Goal: Task Accomplishment & Management: Use online tool/utility

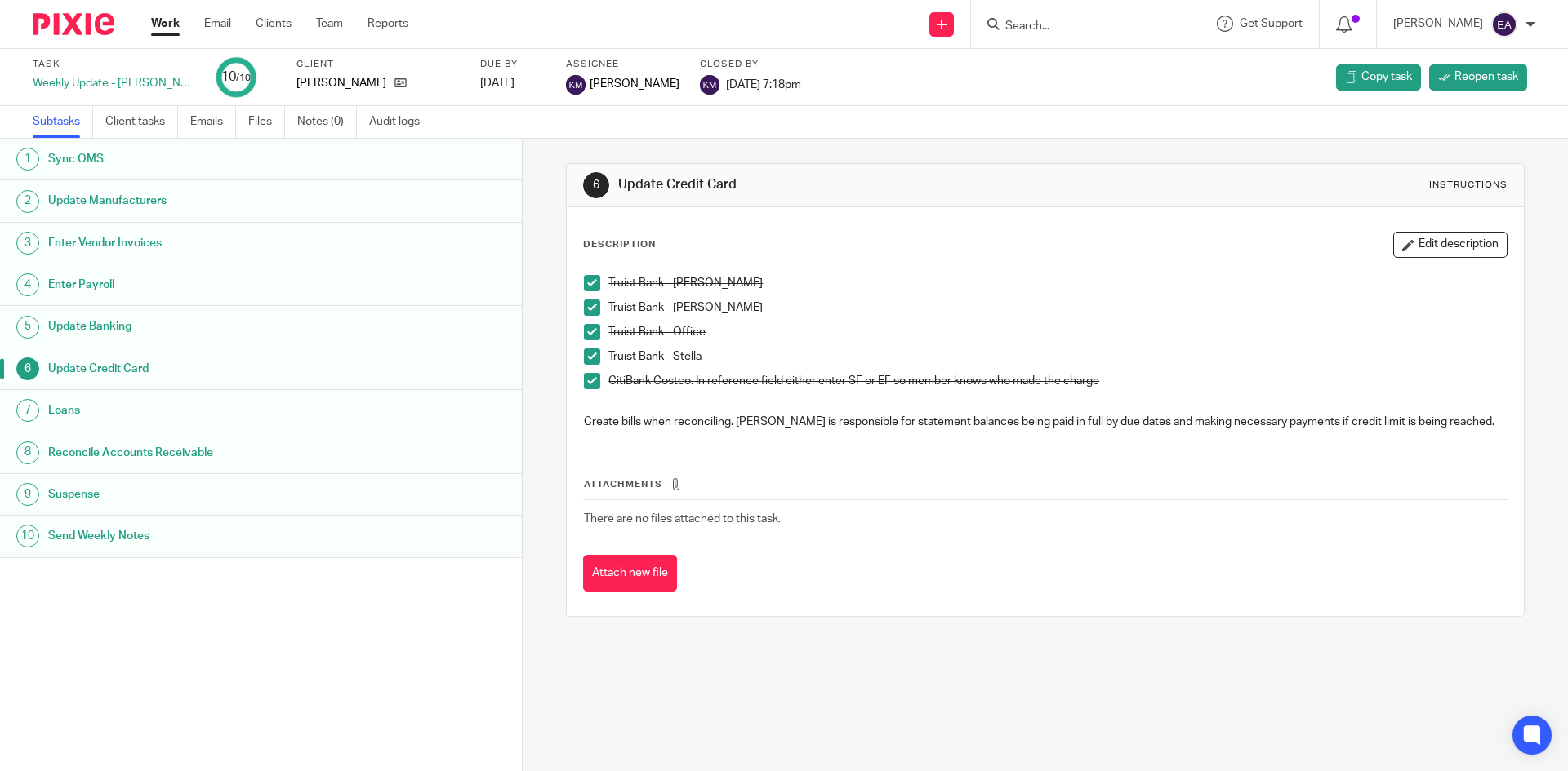
click at [120, 539] on h1 "Send Weekly Notes" at bounding box center [201, 536] width 305 height 24
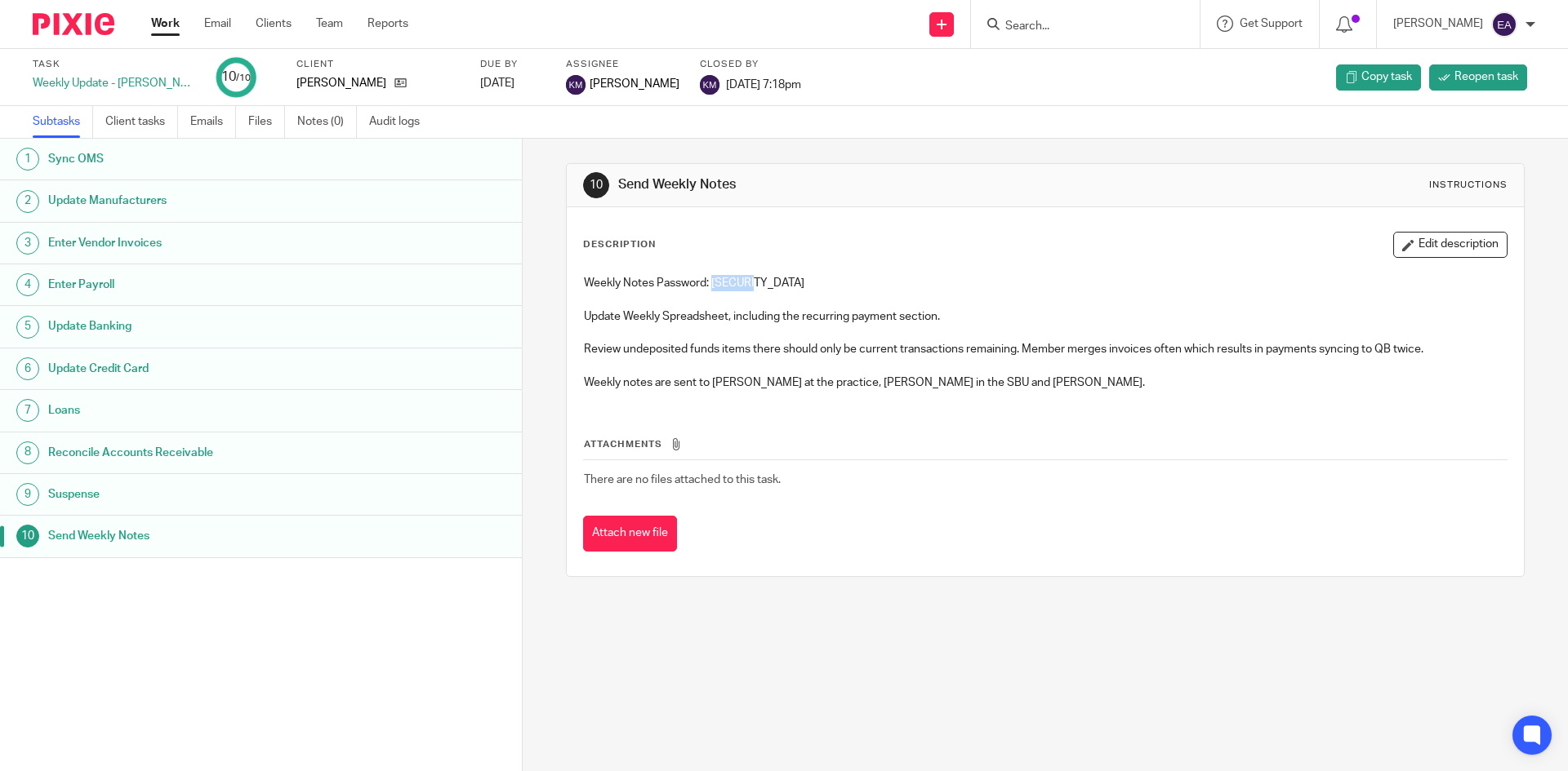
drag, startPoint x: 766, startPoint y: 283, endPoint x: 709, endPoint y: 280, distance: 57.1
click at [709, 280] on p "Weekly Notes Password: Aim2023" at bounding box center [1044, 283] width 922 height 17
copy p "Aim2023"
click at [1065, 27] on input "Search" at bounding box center [1076, 26] width 147 height 15
type input "beau"
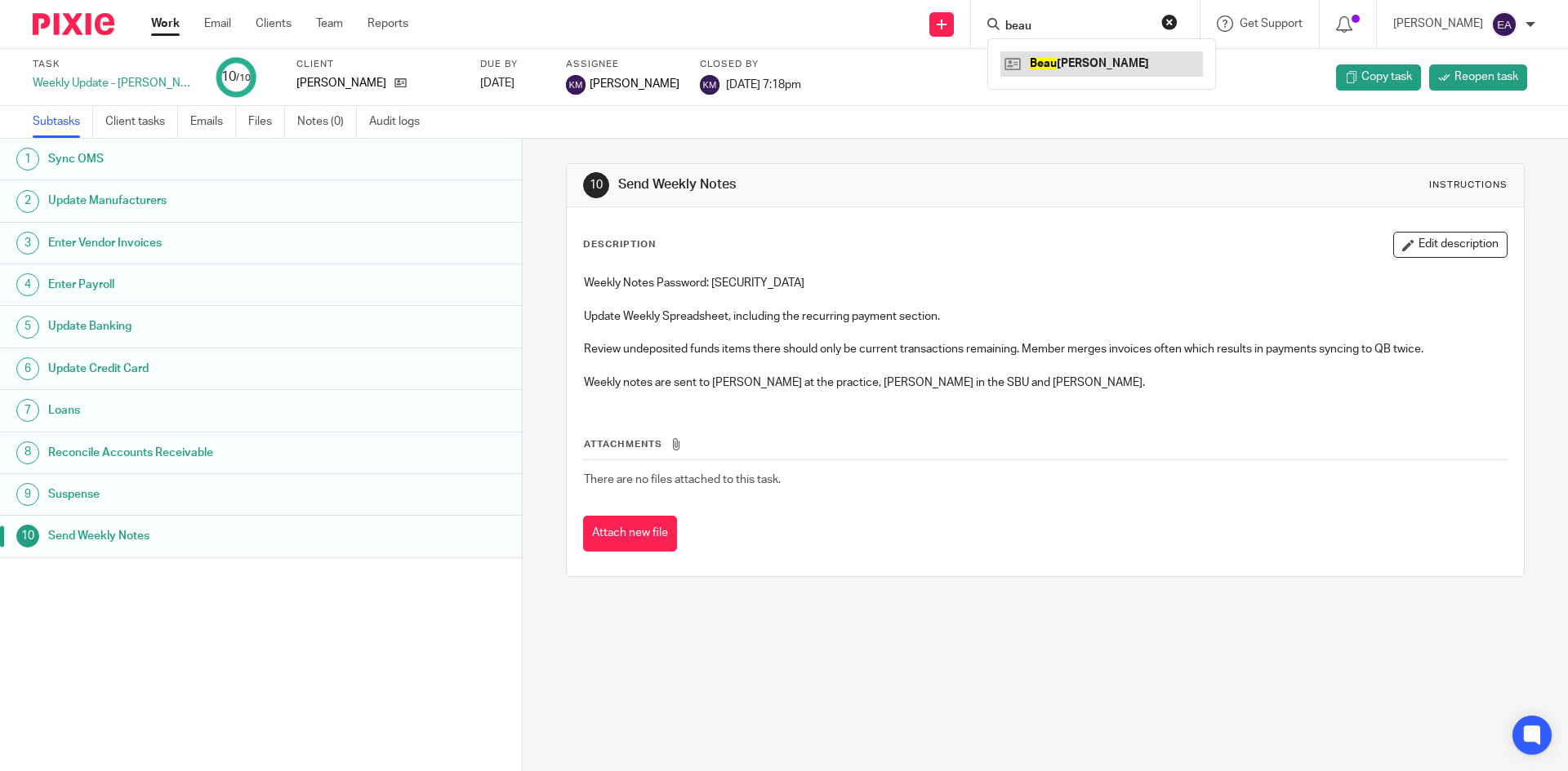
click at [1064, 62] on link at bounding box center [1102, 63] width 202 height 24
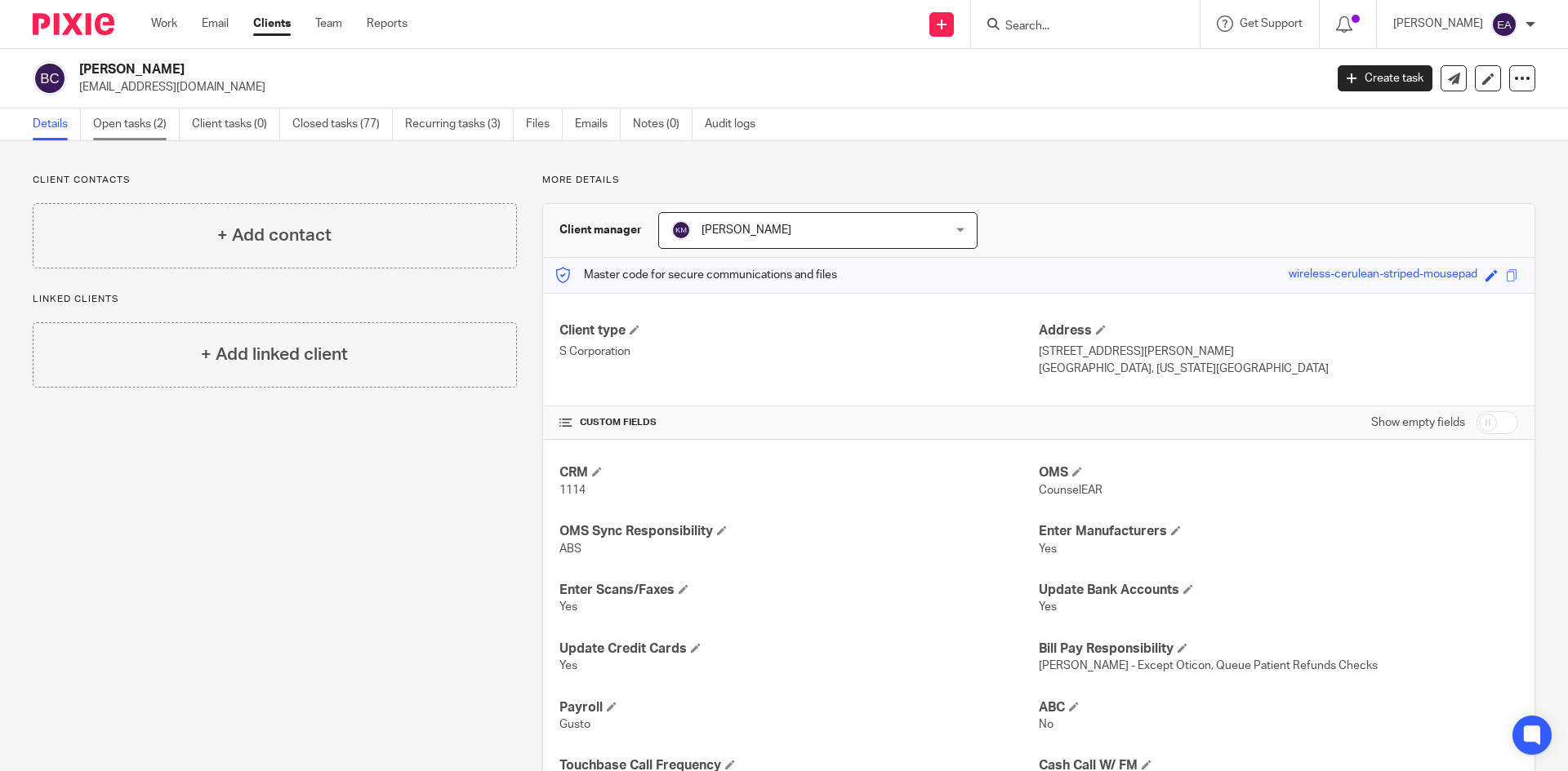
click at [141, 120] on link "Open tasks (2)" at bounding box center [136, 124] width 86 height 32
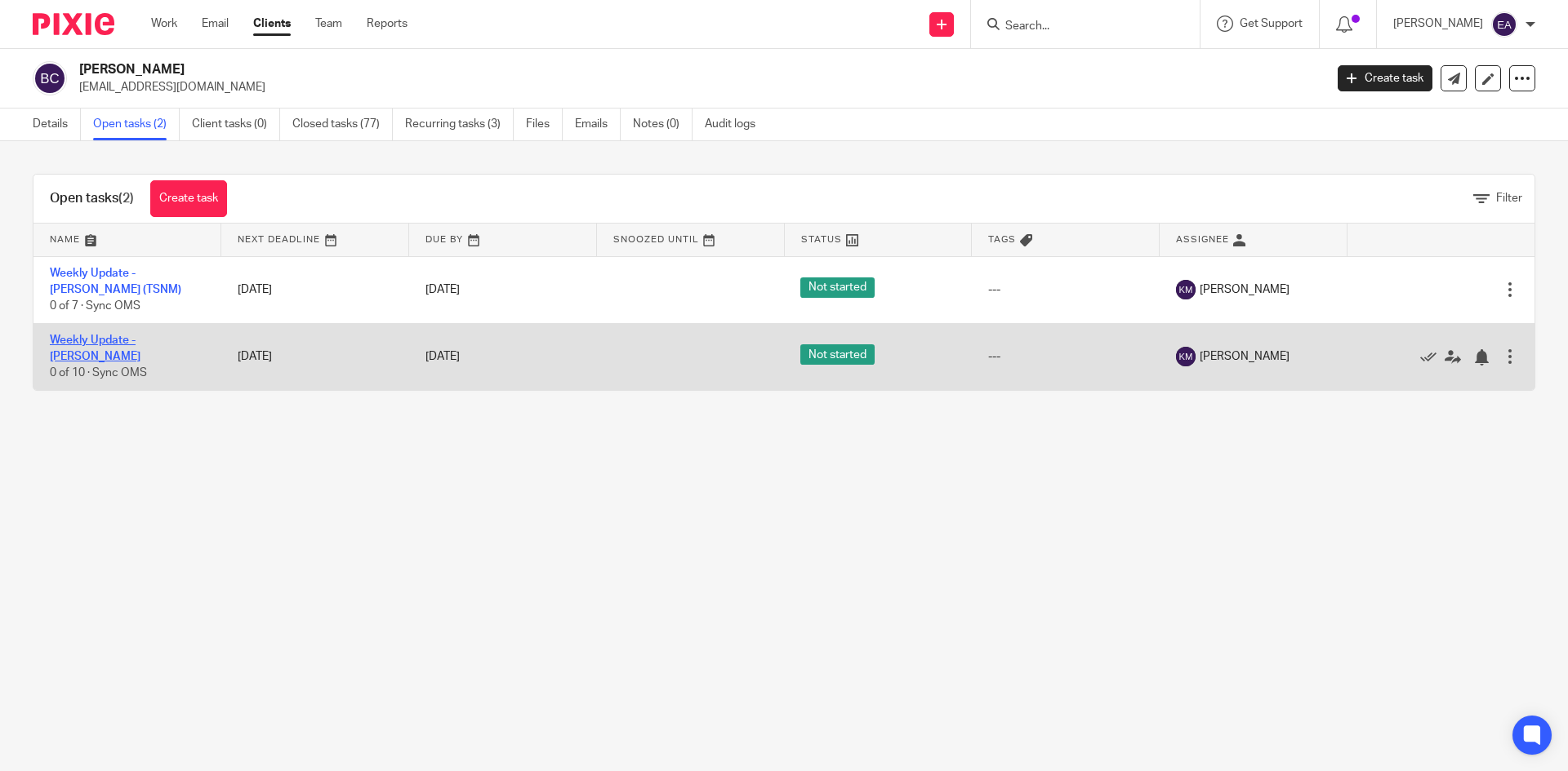
click at [141, 344] on link "Weekly Update - [PERSON_NAME]" at bounding box center [94, 349] width 90 height 28
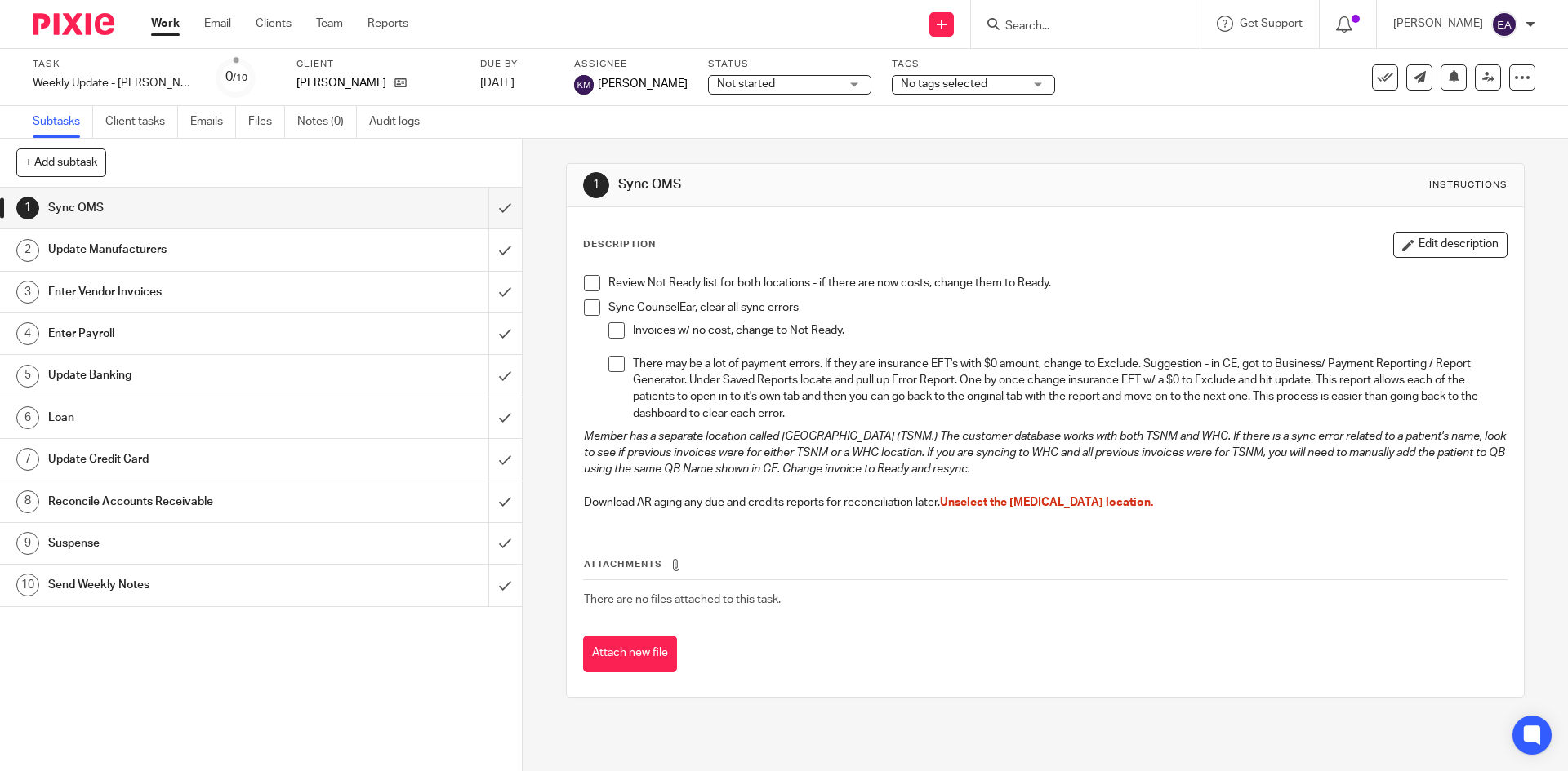
click at [578, 278] on div "Review Not Ready list for both locations - if there are now costs, change them …" at bounding box center [1045, 395] width 938 height 256
click at [584, 284] on span at bounding box center [592, 283] width 17 height 17
click at [592, 314] on span at bounding box center [592, 307] width 17 height 17
click at [613, 330] on span at bounding box center [616, 330] width 17 height 17
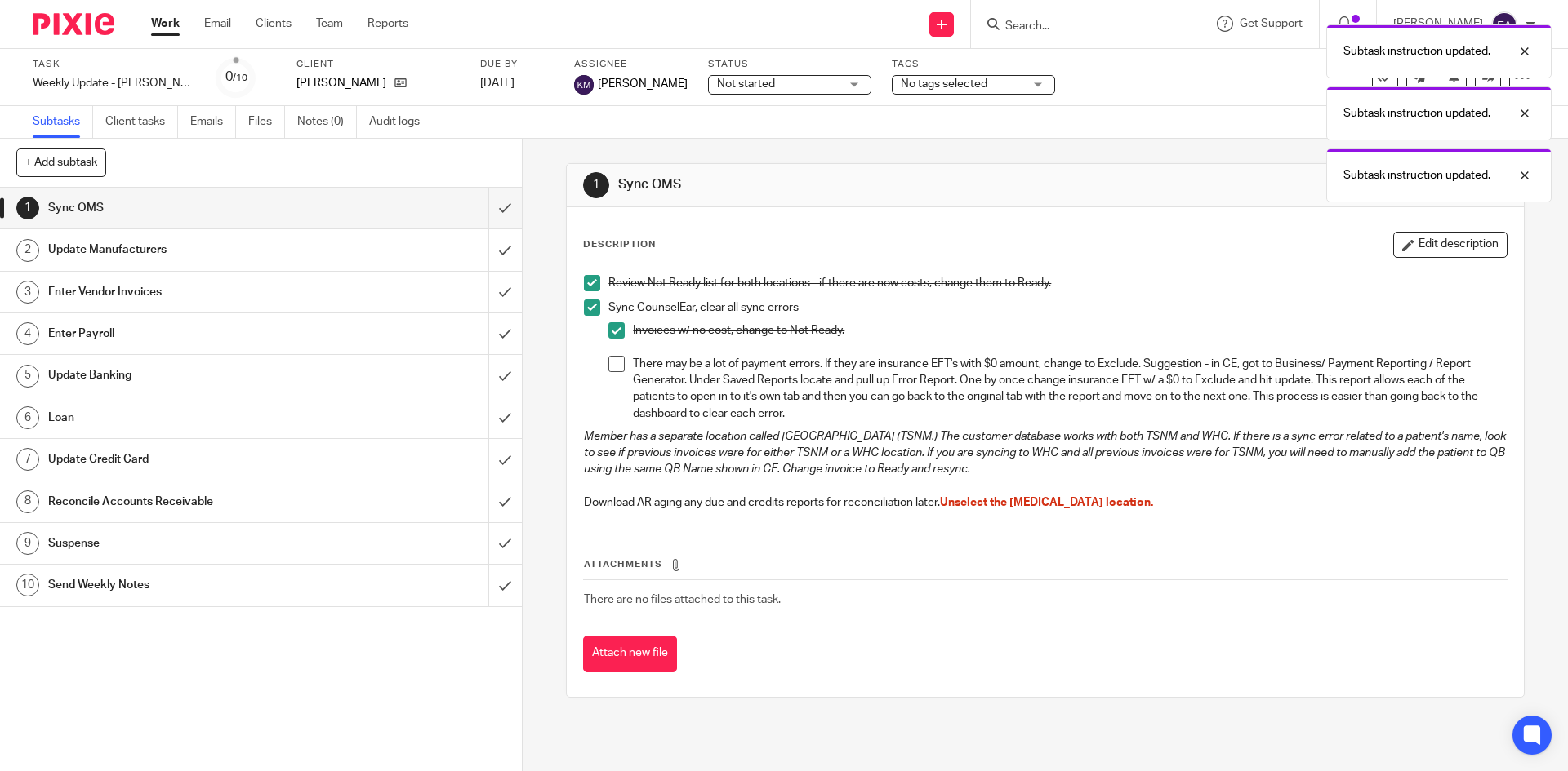
click at [615, 371] on span at bounding box center [616, 363] width 17 height 17
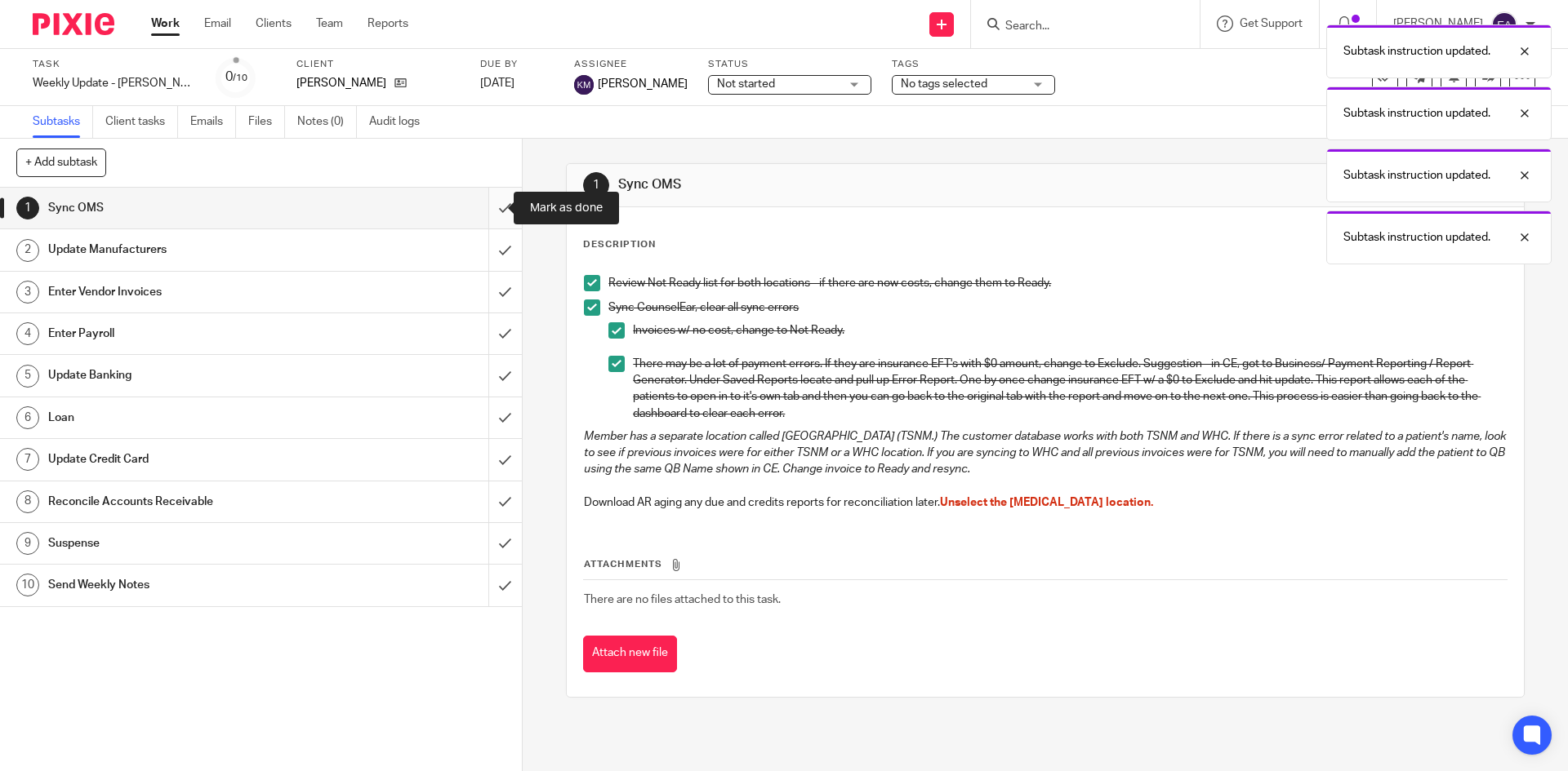
click at [490, 201] on input "submit" at bounding box center [260, 208] width 522 height 41
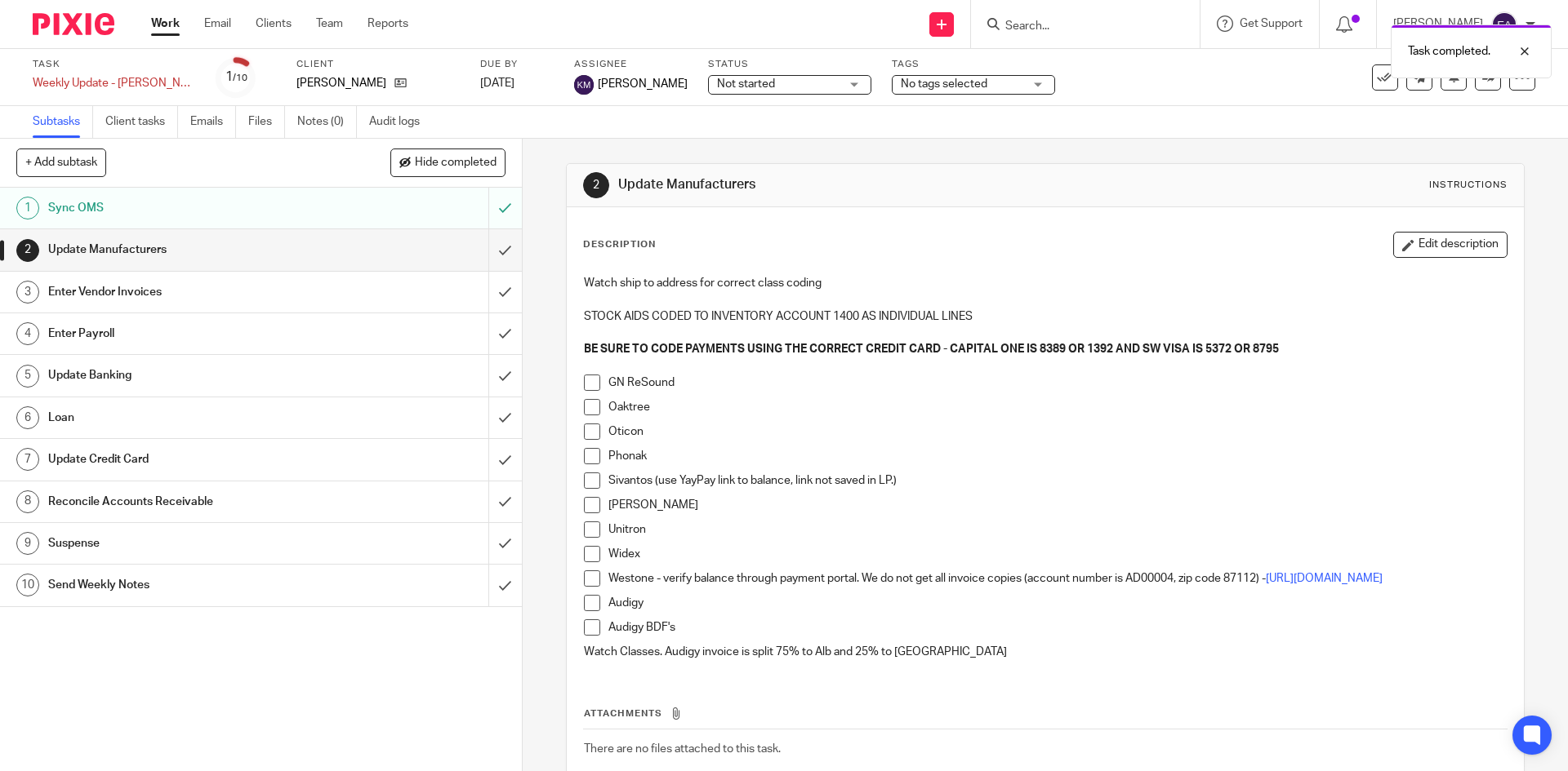
click at [324, 251] on div "Update Manufacturers" at bounding box center [260, 250] width 424 height 24
click at [584, 390] on span at bounding box center [592, 383] width 17 height 17
click at [593, 414] on span at bounding box center [592, 407] width 17 height 17
click at [591, 430] on span at bounding box center [592, 431] width 17 height 17
click at [588, 456] on span at bounding box center [592, 455] width 17 height 17
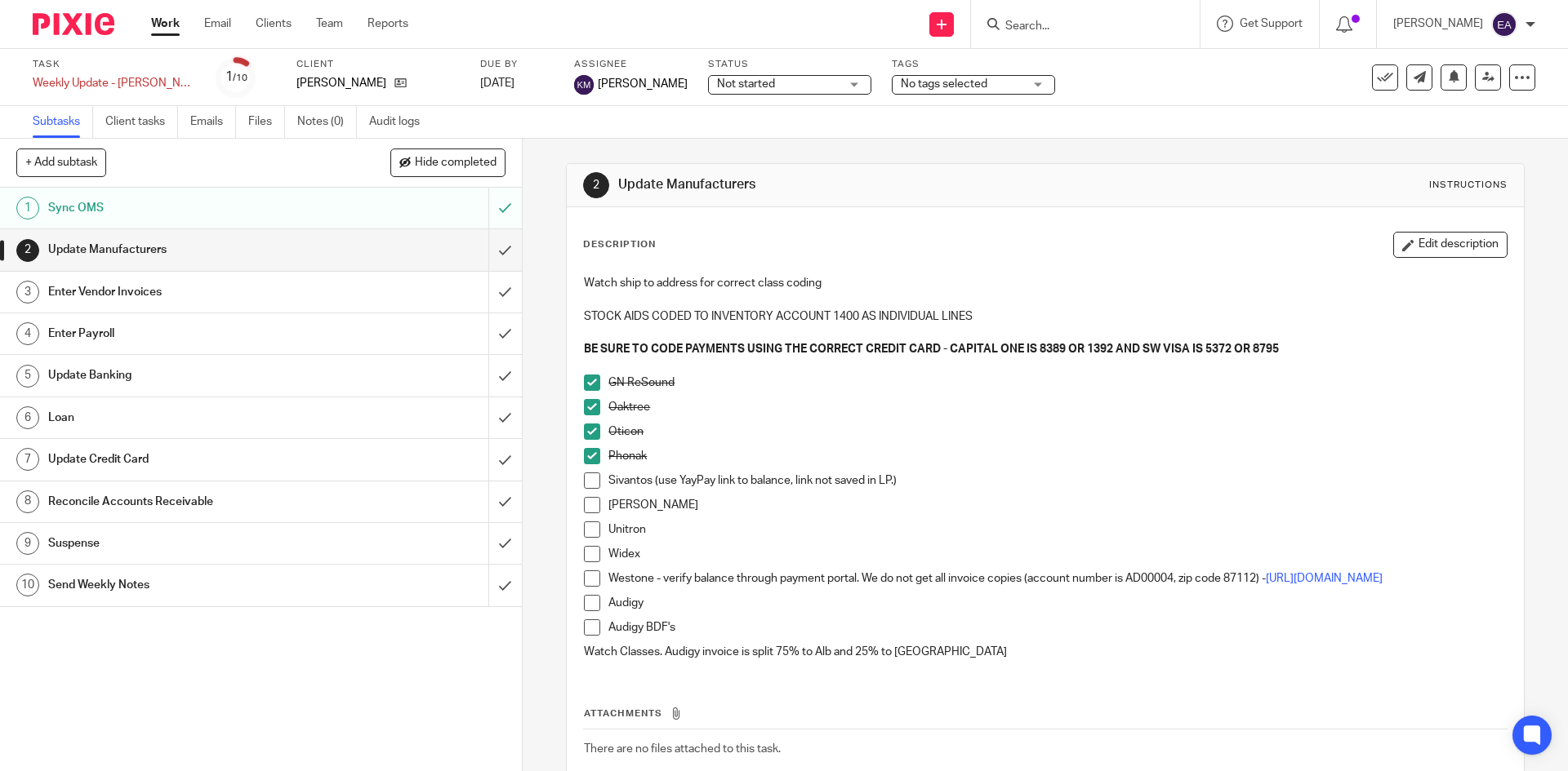
click at [592, 509] on span at bounding box center [592, 505] width 17 height 17
click at [590, 530] on span at bounding box center [592, 529] width 17 height 17
click at [593, 551] on span at bounding box center [592, 553] width 17 height 17
click at [1266, 585] on link "https://53.billerdirectexpress.com/ebpp/WestoneLabs/Login/Index" at bounding box center [1324, 579] width 117 height 12
click at [595, 581] on span at bounding box center [592, 579] width 17 height 17
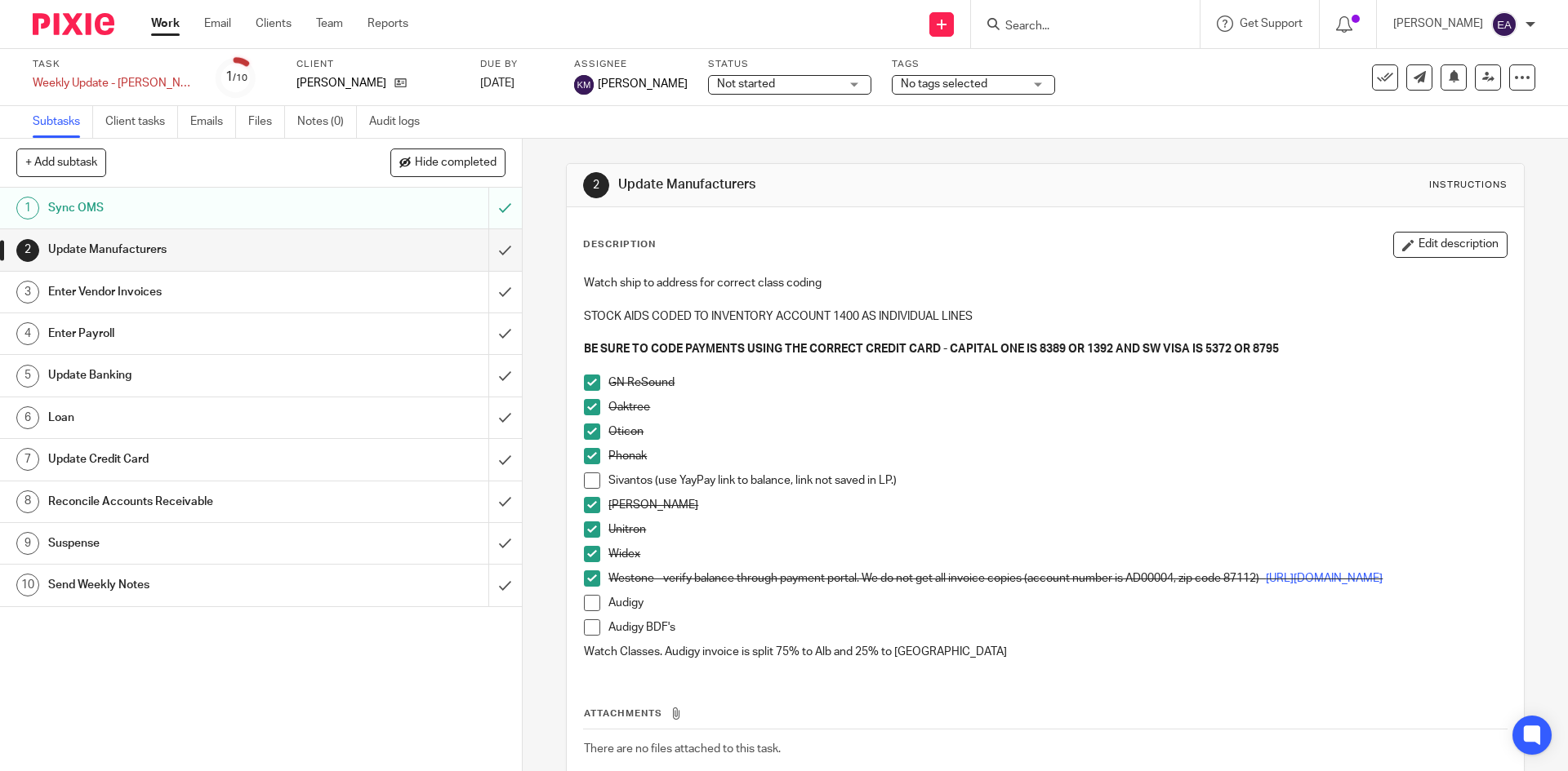
drag, startPoint x: 592, startPoint y: 481, endPoint x: 586, endPoint y: 519, distance: 38.5
click at [592, 481] on span at bounding box center [592, 481] width 17 height 17
click at [586, 612] on span at bounding box center [592, 603] width 17 height 17
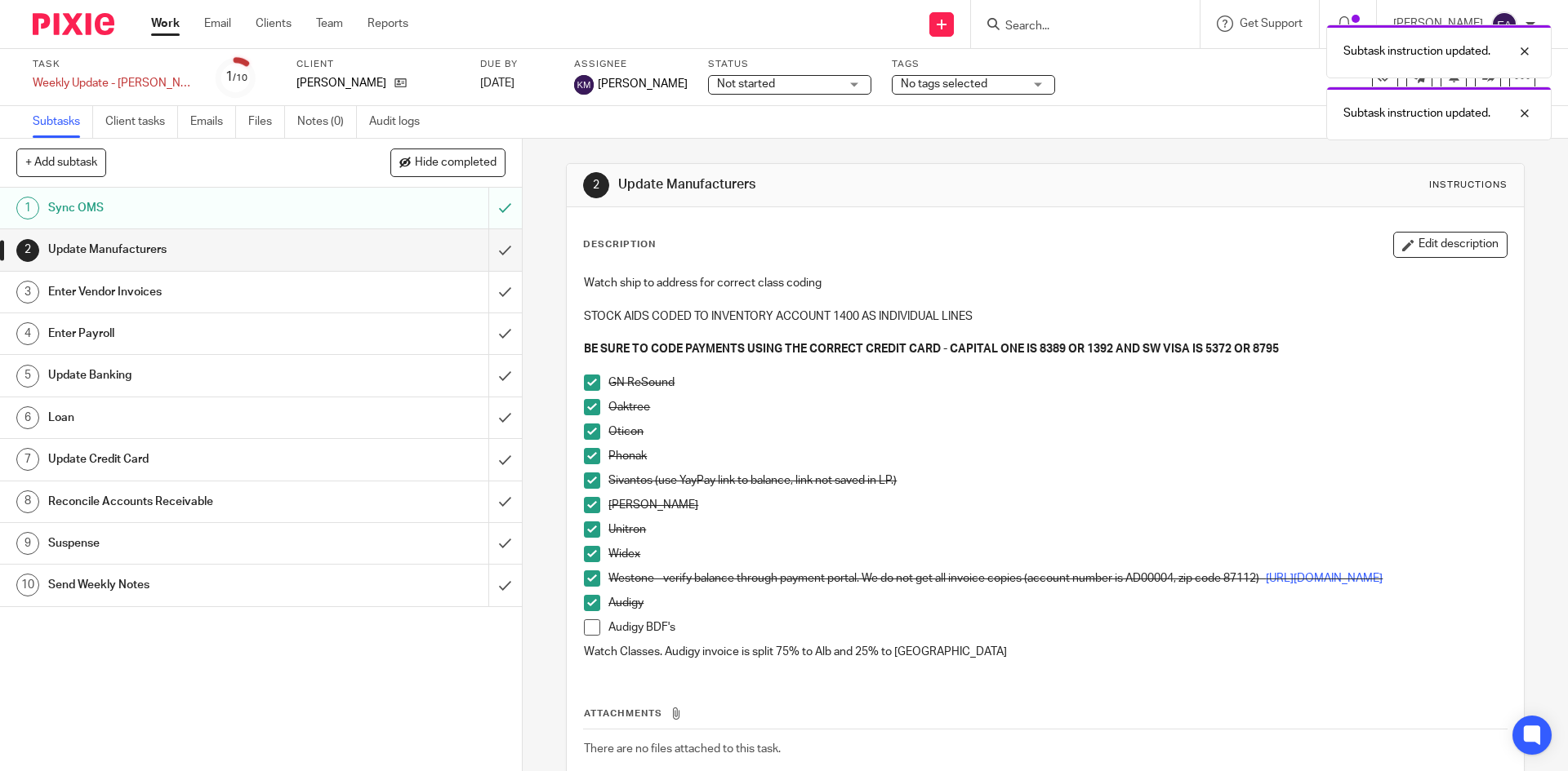
click at [587, 636] on span at bounding box center [592, 627] width 17 height 17
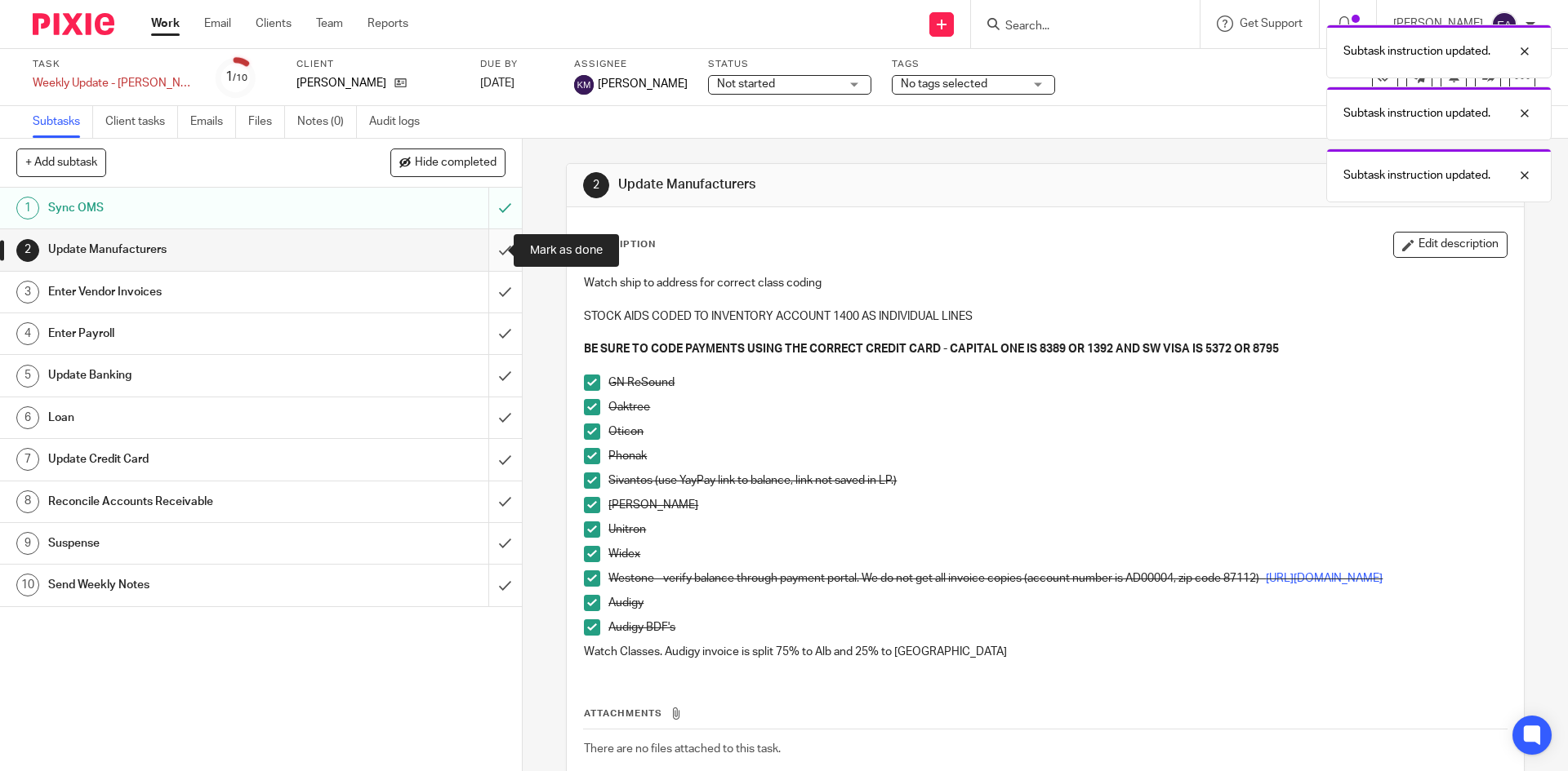
click at [495, 251] on input "submit" at bounding box center [260, 250] width 522 height 41
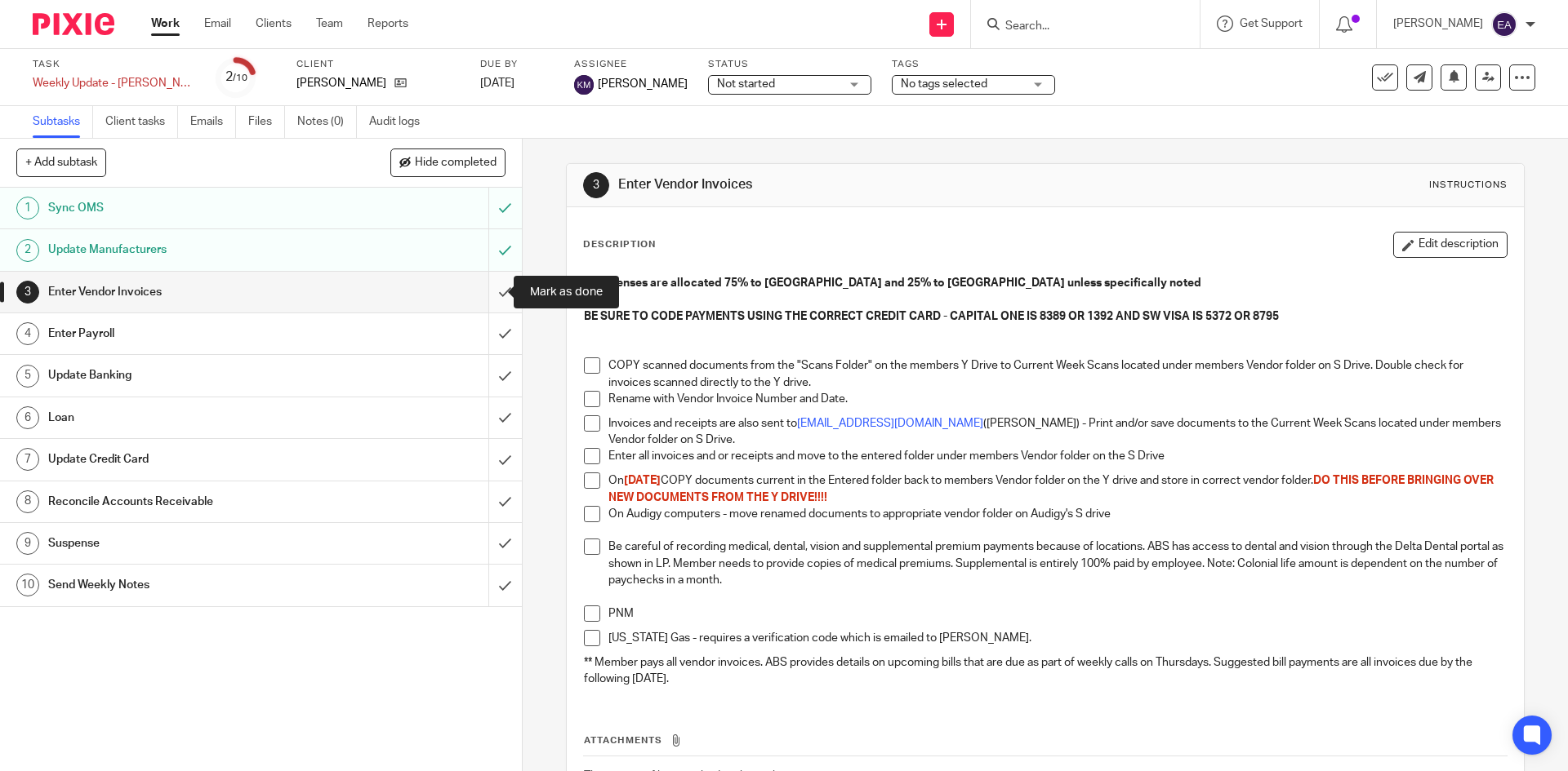
click at [491, 293] on input "submit" at bounding box center [260, 292] width 522 height 41
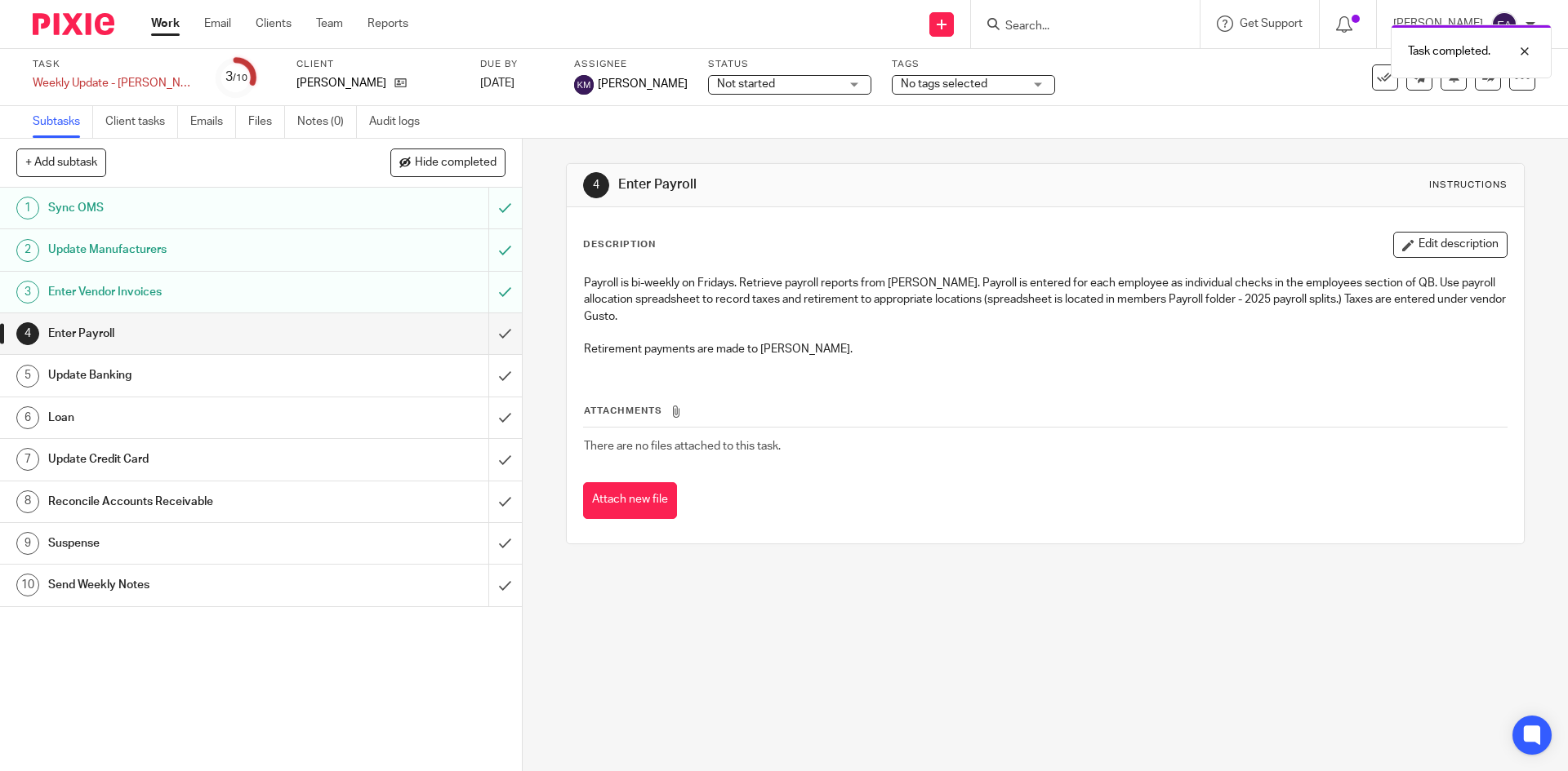
click at [312, 490] on h1 "Reconcile Accounts Receivable" at bounding box center [189, 501] width 283 height 24
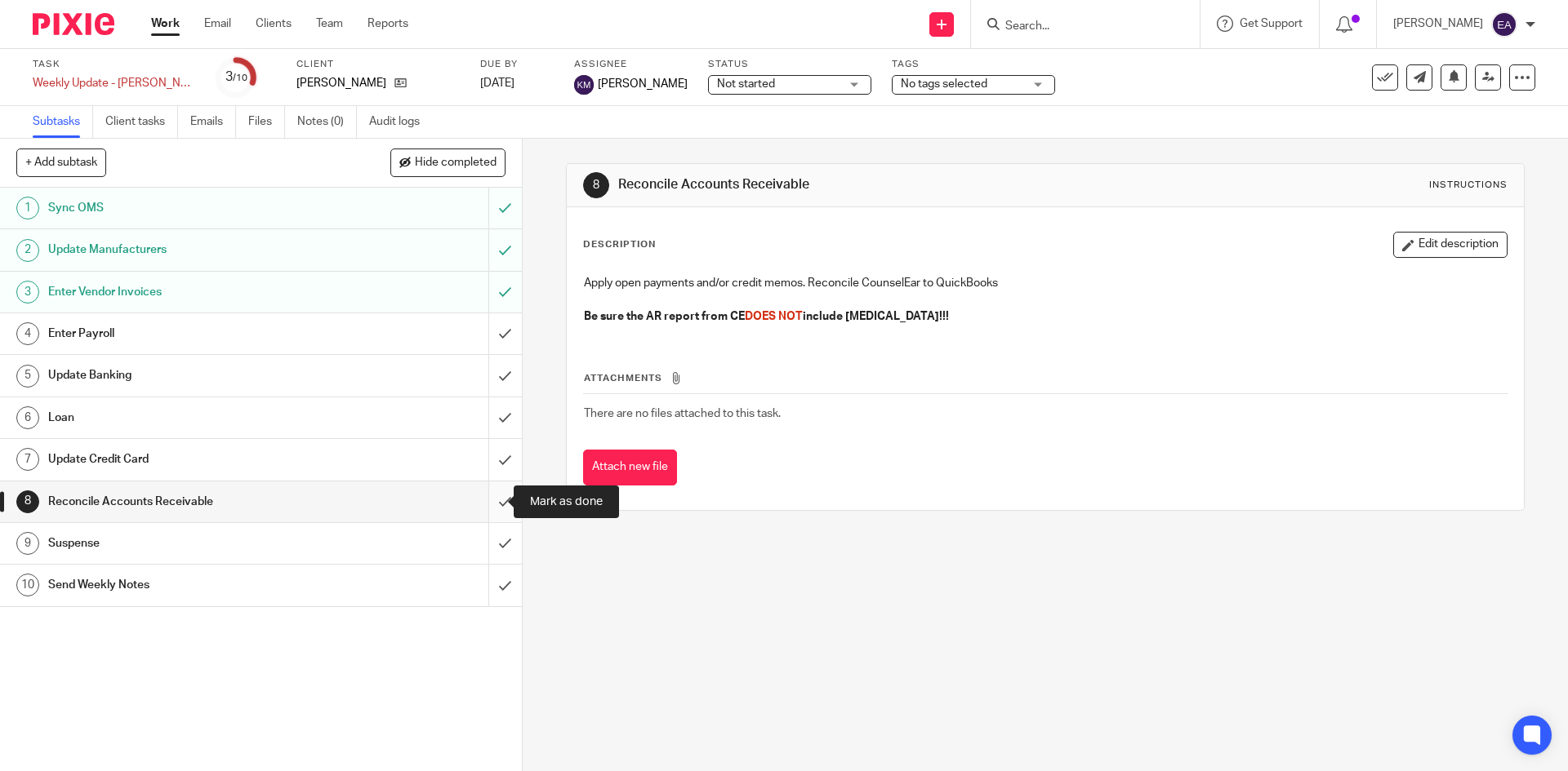
click at [487, 500] on input "submit" at bounding box center [260, 502] width 522 height 41
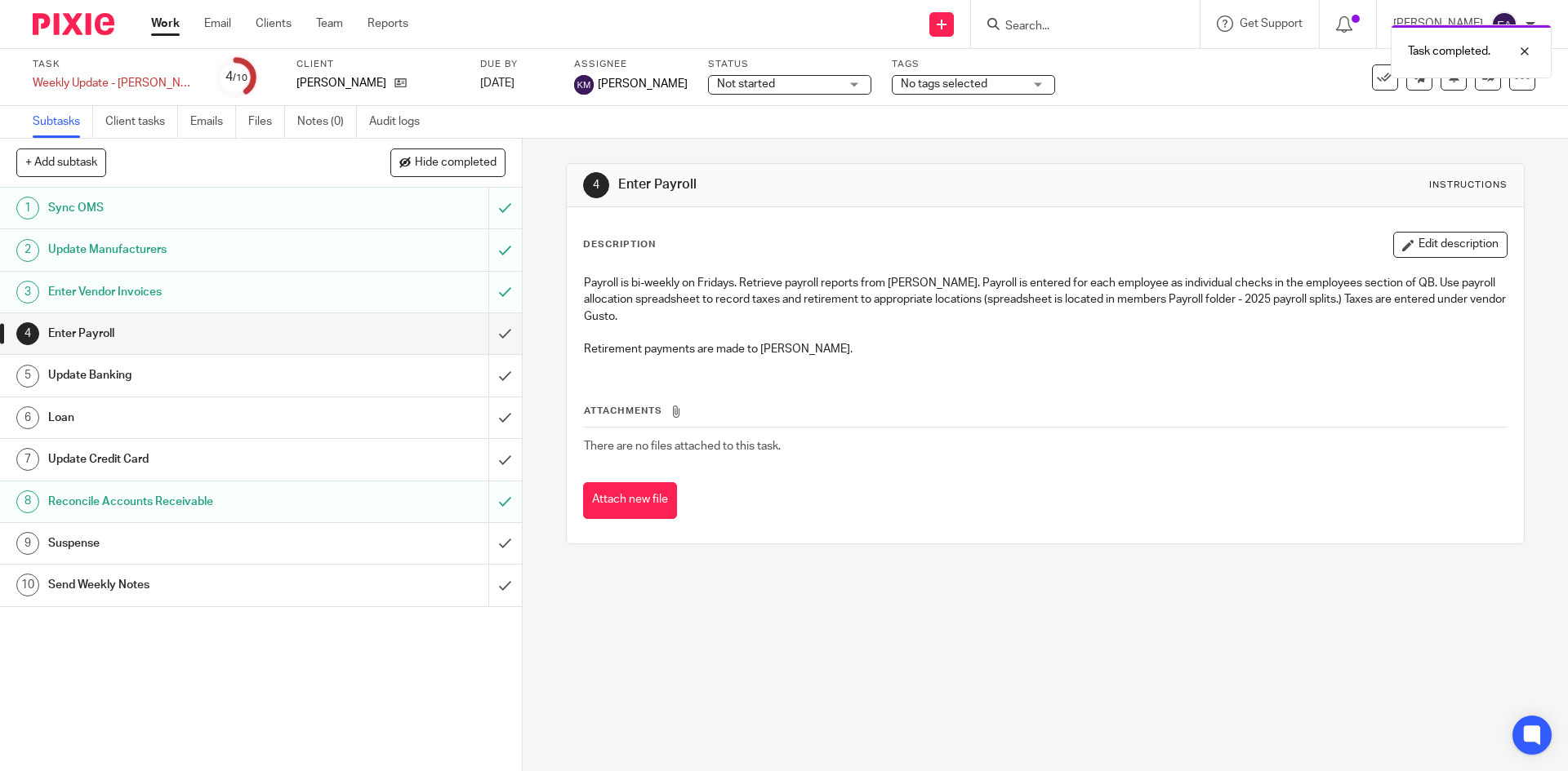
click at [179, 378] on h1 "Update Banking" at bounding box center [189, 375] width 283 height 24
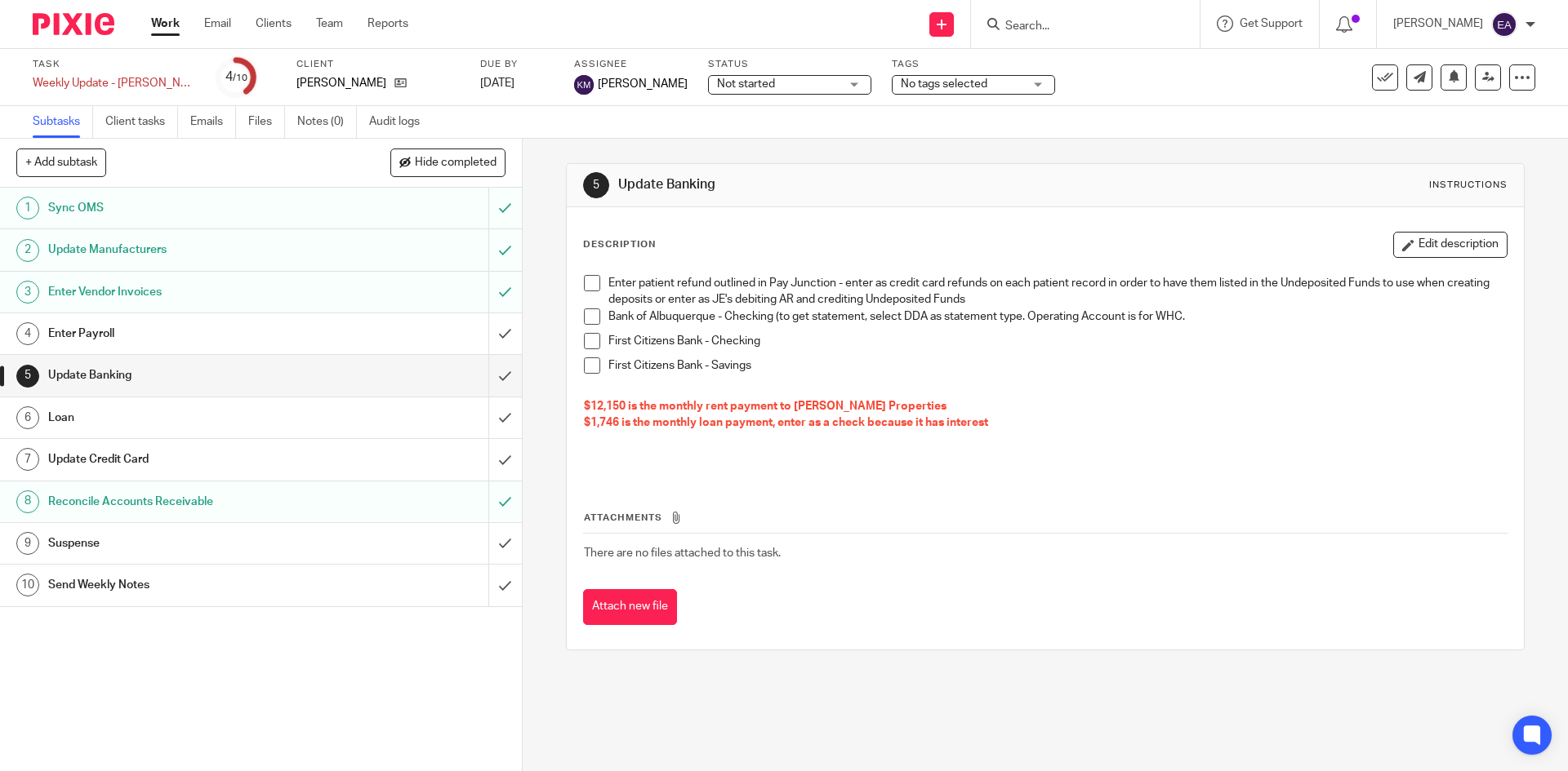
click at [578, 288] on div "Enter patient refund outlined in Pay Junction - enter as credit card refunds on…" at bounding box center [1045, 372] width 938 height 210
click at [595, 284] on span at bounding box center [592, 283] width 17 height 17
click at [592, 315] on span at bounding box center [592, 317] width 17 height 17
click at [590, 340] on span at bounding box center [592, 341] width 17 height 17
click at [585, 366] on span at bounding box center [592, 365] width 17 height 17
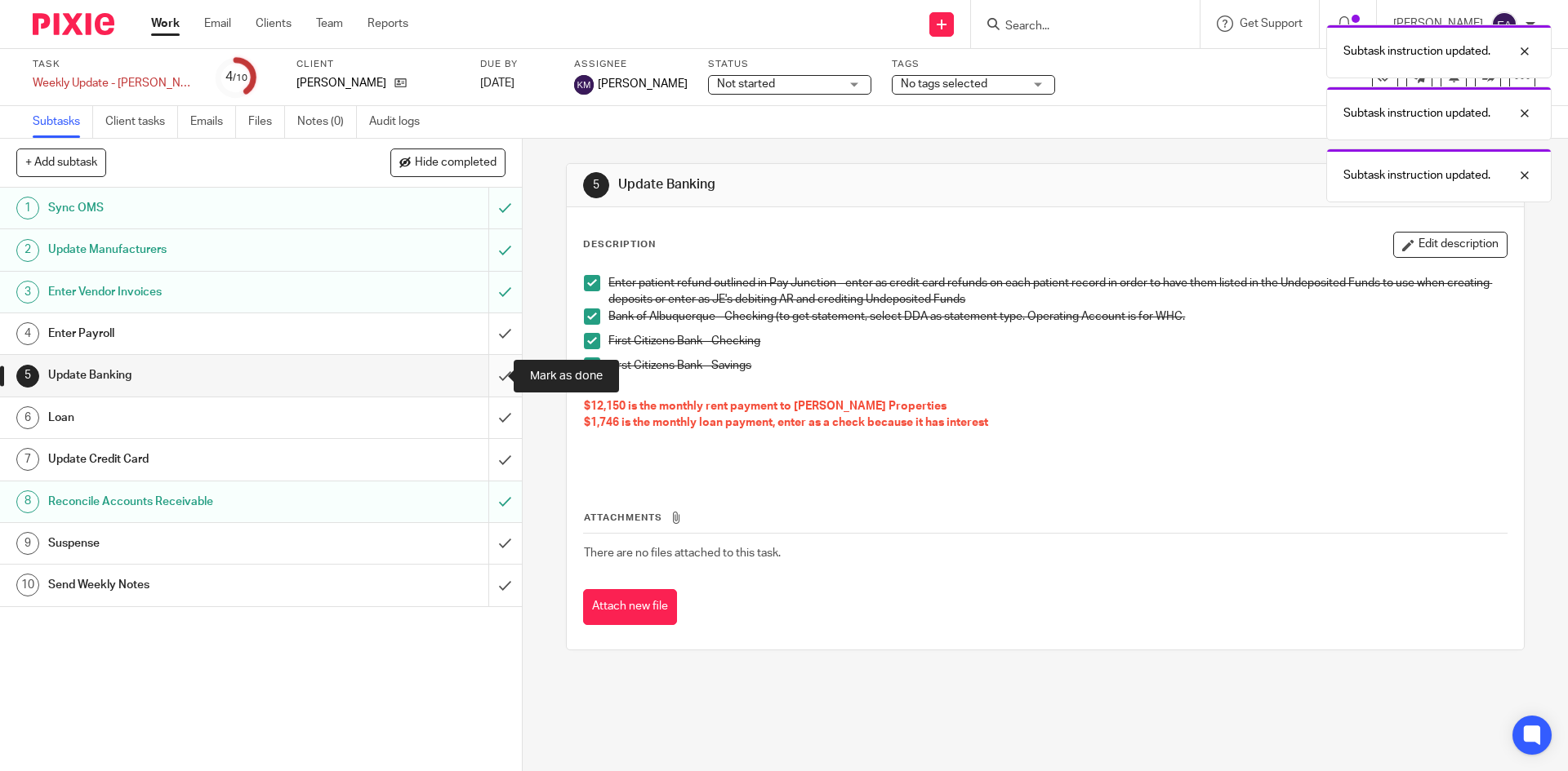
click at [489, 376] on input "submit" at bounding box center [260, 376] width 522 height 41
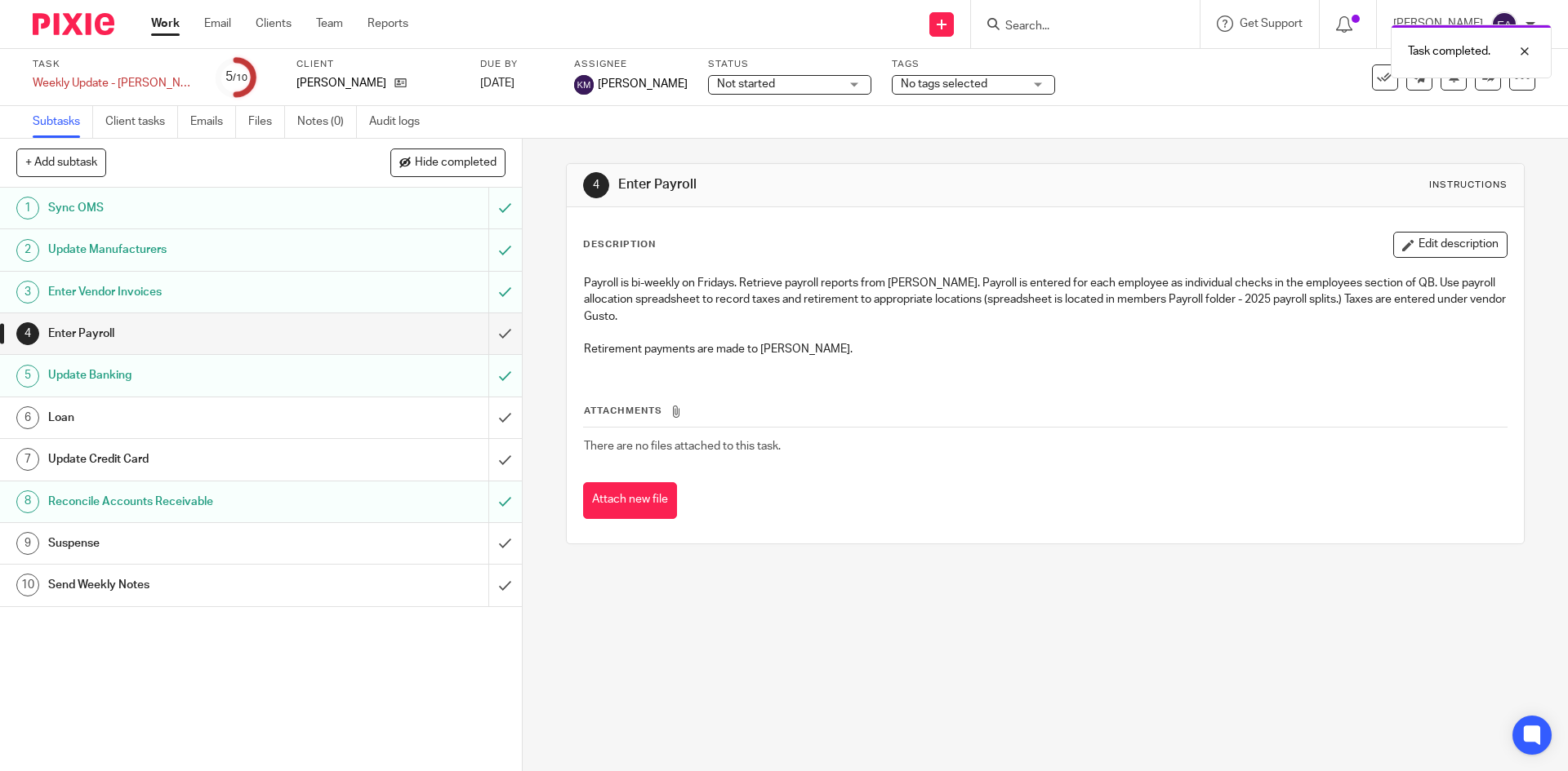
click at [196, 458] on h1 "Update Credit Card" at bounding box center [189, 459] width 283 height 24
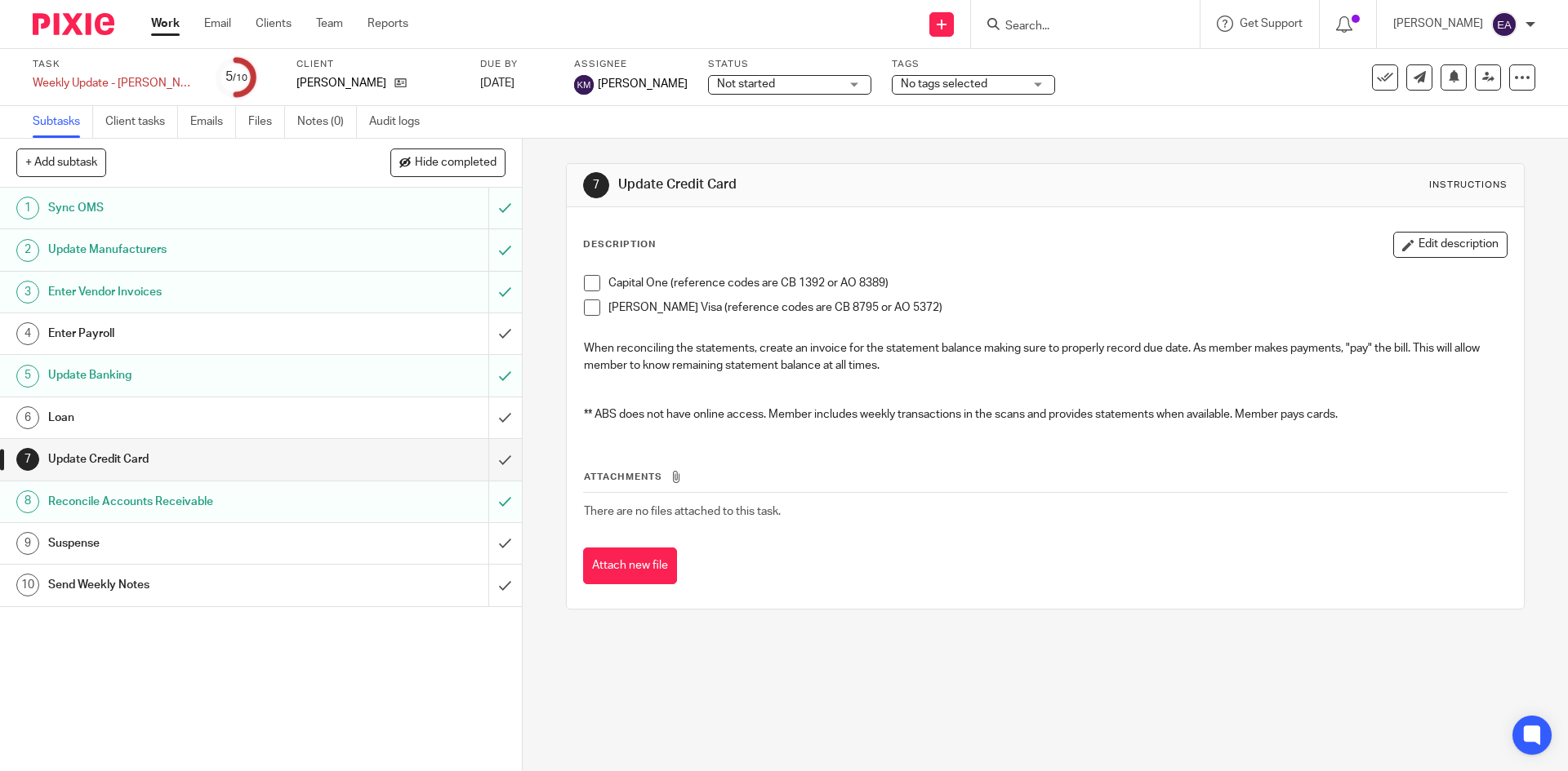
click at [155, 595] on h1 "Send Weekly Notes" at bounding box center [189, 585] width 283 height 24
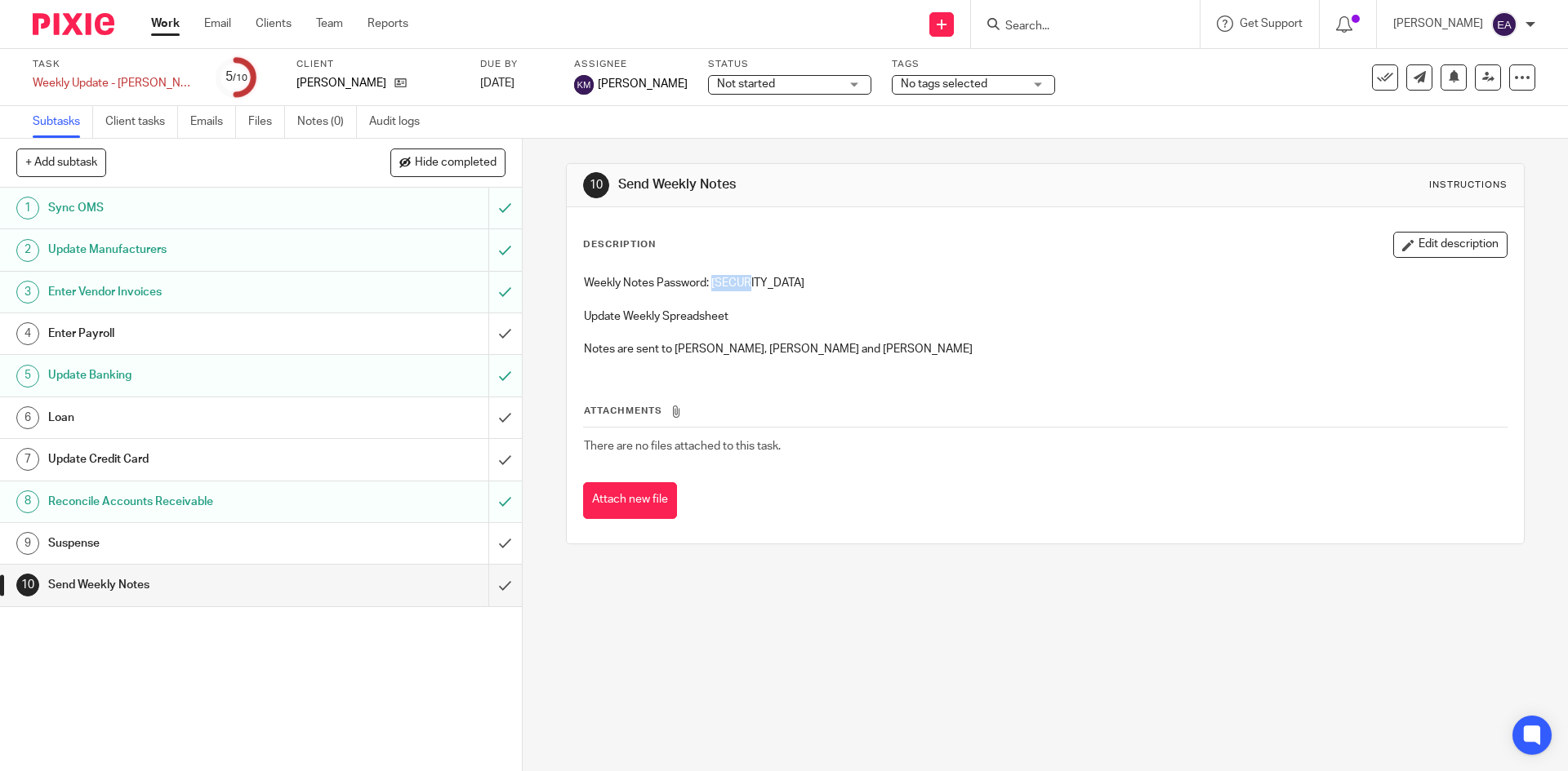
drag, startPoint x: 753, startPoint y: 283, endPoint x: 711, endPoint y: 280, distance: 42.1
click at [711, 280] on p "Weekly Notes Password: [SECURITY_DATA]" at bounding box center [1044, 283] width 922 height 17
copy p "Worth1"
